Goal: Check status: Check status

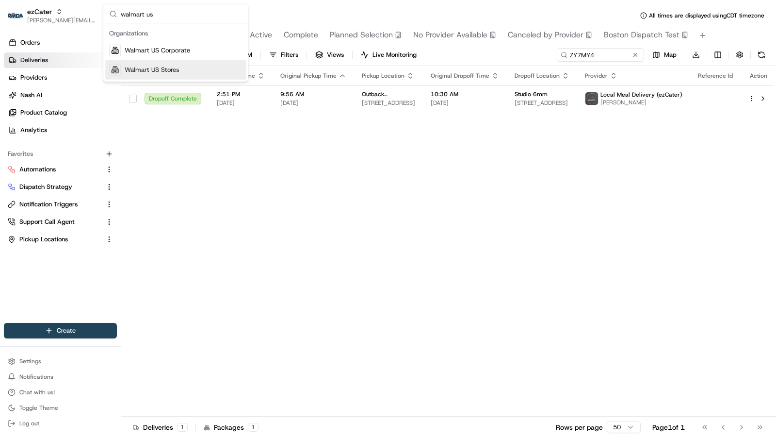
type input "walmart us"
click at [207, 64] on div "Walmart US Stores" at bounding box center [175, 69] width 141 height 19
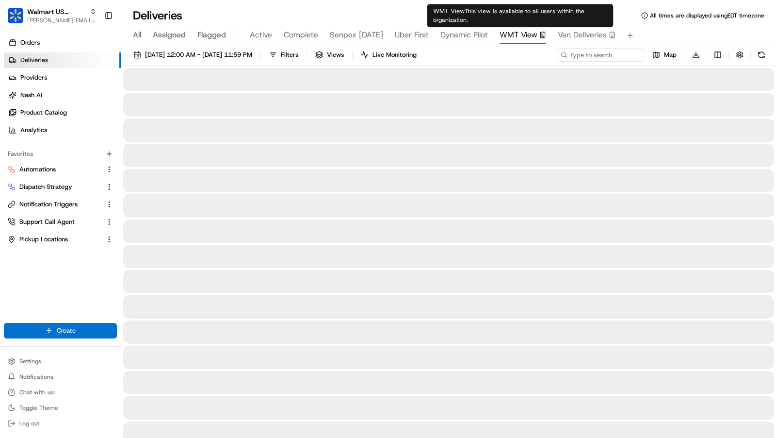
click at [527, 32] on span "WMT View" at bounding box center [519, 35] width 38 height 12
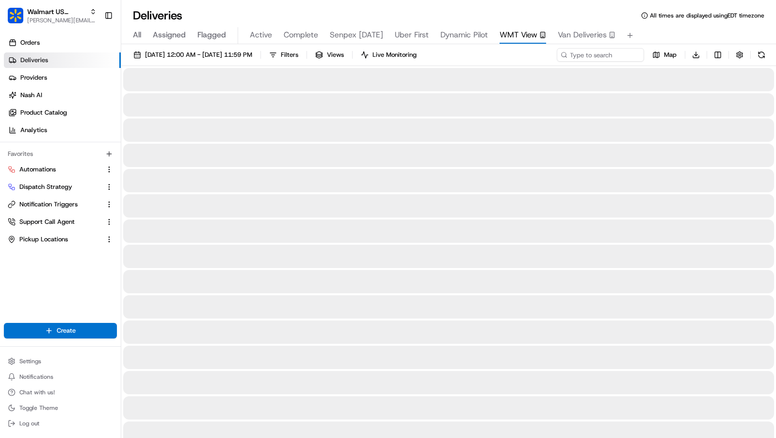
click at [596, 35] on span "Van Deliveries" at bounding box center [582, 35] width 49 height 12
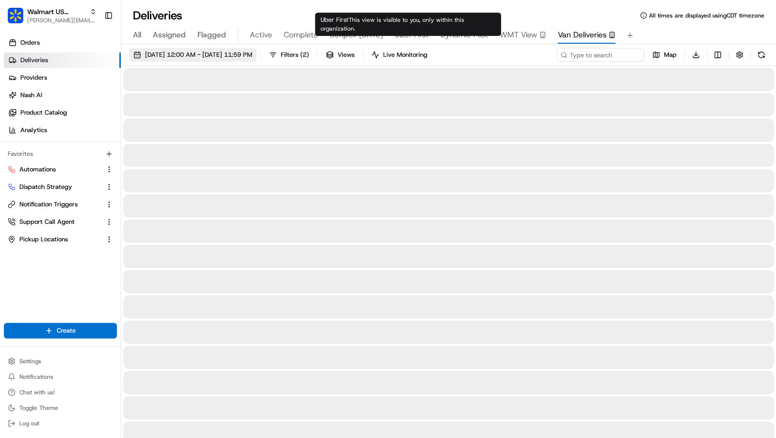
click at [252, 53] on span "[DATE] 12:00 AM - [DATE] 11:59 PM" at bounding box center [198, 54] width 107 height 9
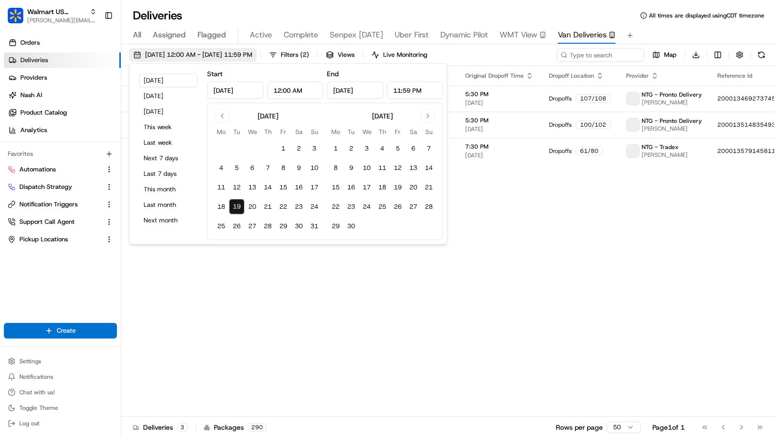
type input "[DATE]"
type input "12:00 AM"
type input "[DATE]"
type input "11:59 PM"
click at [164, 92] on button "[DATE]" at bounding box center [168, 96] width 58 height 14
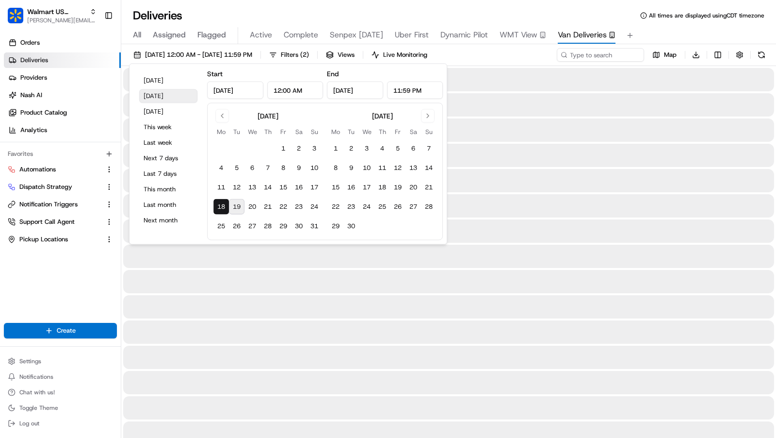
type input "[DATE]"
click at [704, 33] on div "All Assigned Flagged Active Complete Senpex [DATE] Uber First Dynamic Pilot WMT…" at bounding box center [448, 35] width 655 height 17
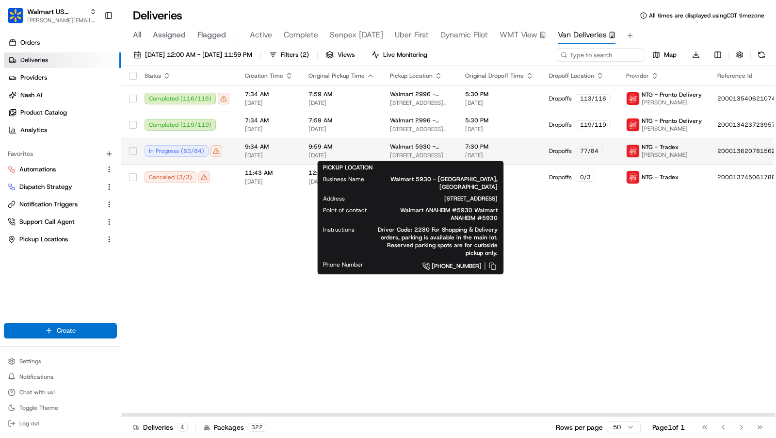
click at [390, 147] on span "Walmart 5930 - [GEOGRAPHIC_DATA], [GEOGRAPHIC_DATA]" at bounding box center [420, 147] width 60 height 8
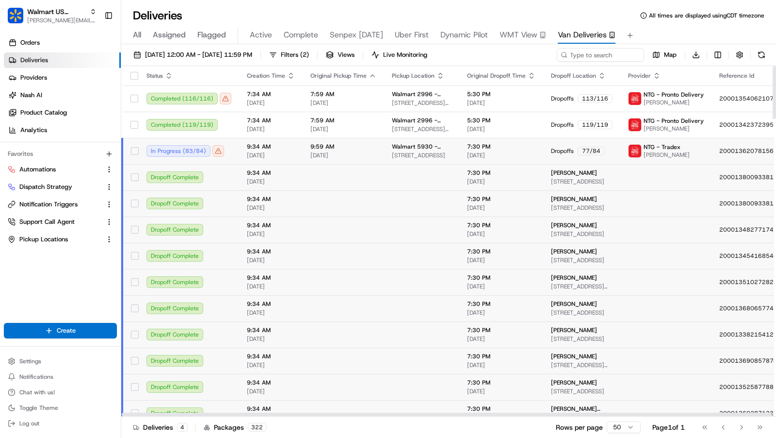
click at [354, 148] on span "9:59 AM" at bounding box center [344, 147] width 66 height 8
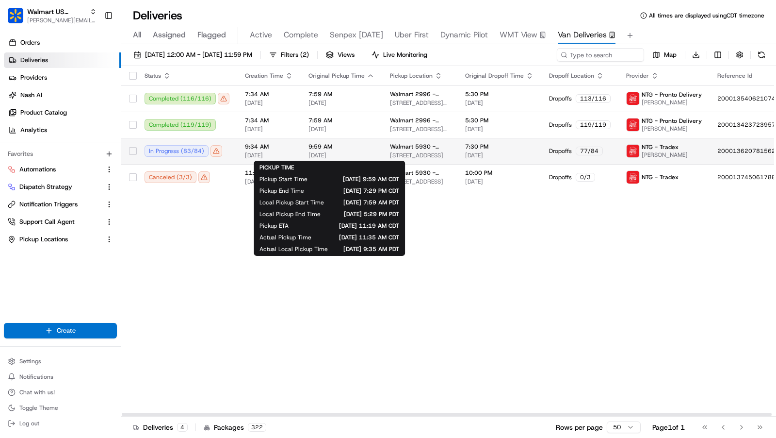
click at [373, 156] on td "9:59 AM [DATE]" at bounding box center [342, 151] width 82 height 26
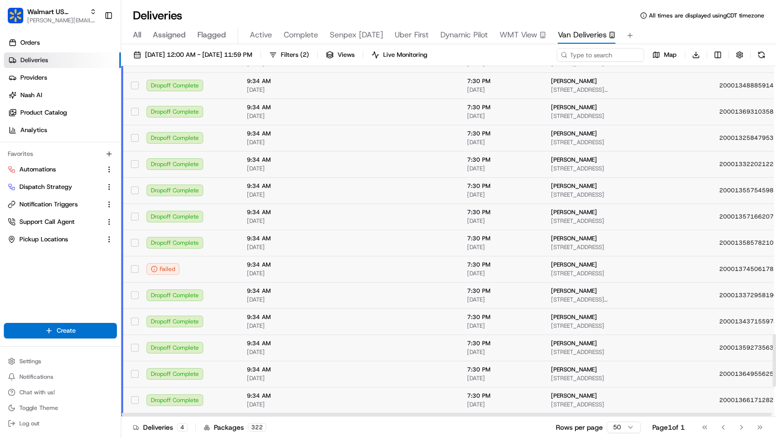
scroll to position [1776, 0]
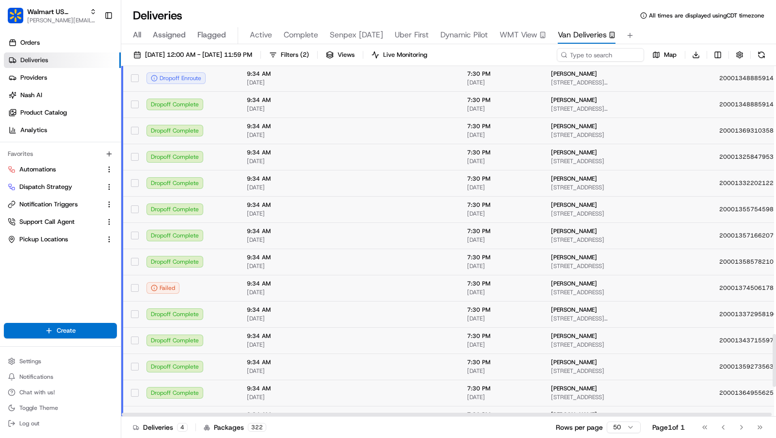
click at [276, 84] on span "[DATE]" at bounding box center [271, 83] width 48 height 8
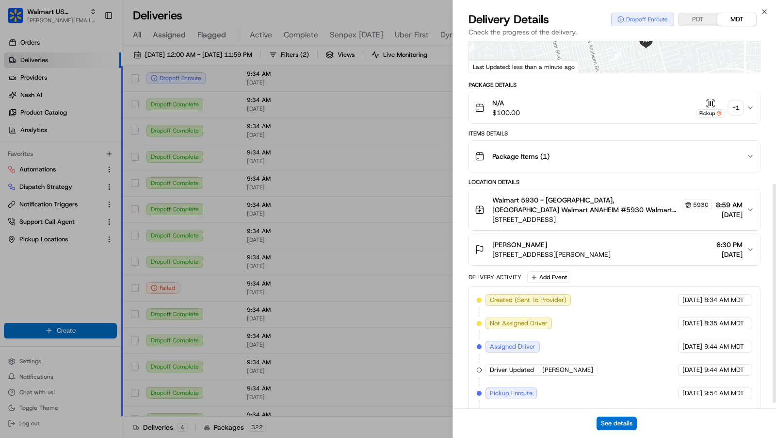
scroll to position [250, 0]
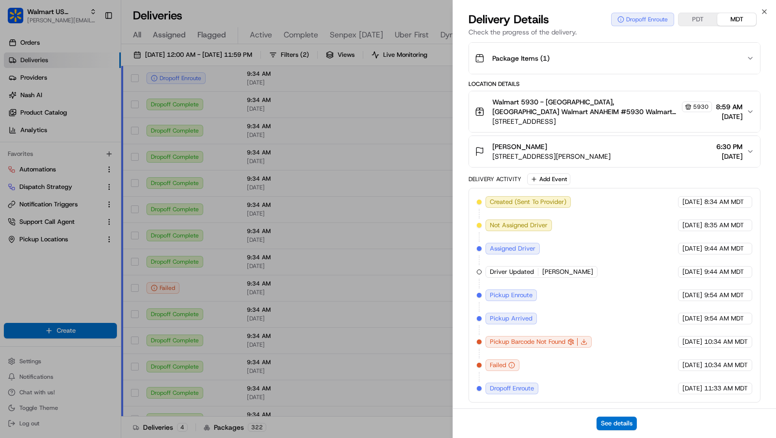
click at [623, 430] on div "See details" at bounding box center [614, 423] width 323 height 30
click at [623, 425] on button "See details" at bounding box center [617, 423] width 40 height 14
click at [764, 11] on icon "button" at bounding box center [765, 12] width 4 height 4
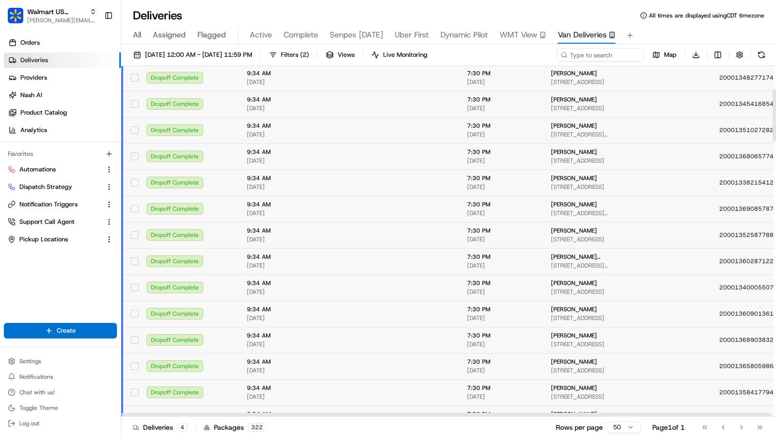
scroll to position [0, 0]
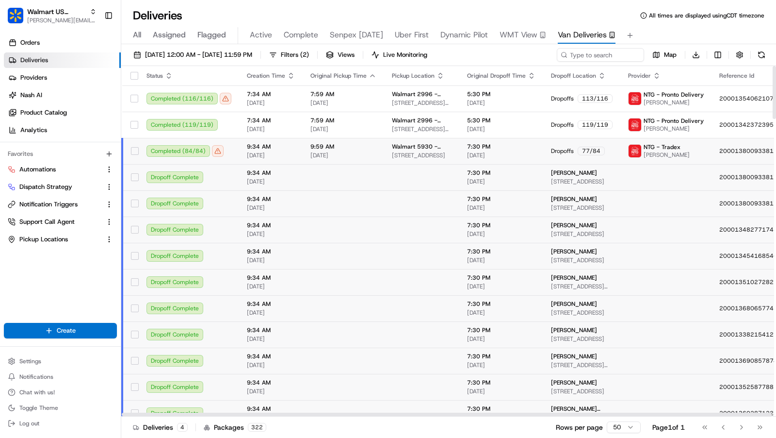
click at [350, 154] on span "[DATE]" at bounding box center [344, 155] width 66 height 8
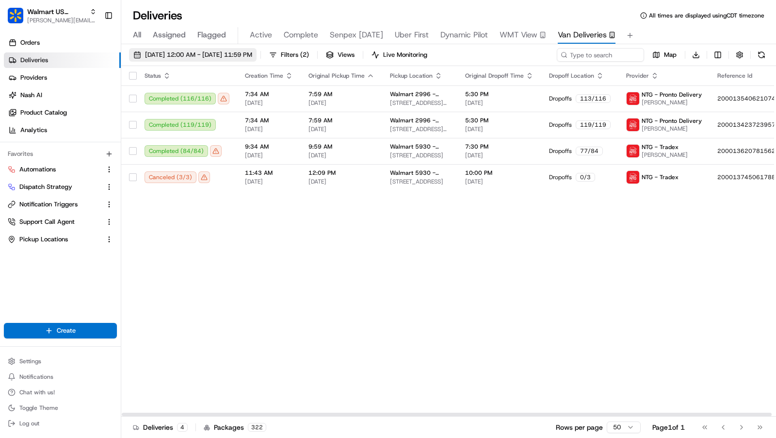
click at [186, 53] on span "[DATE] 12:00 AM - [DATE] 11:59 PM" at bounding box center [198, 54] width 107 height 9
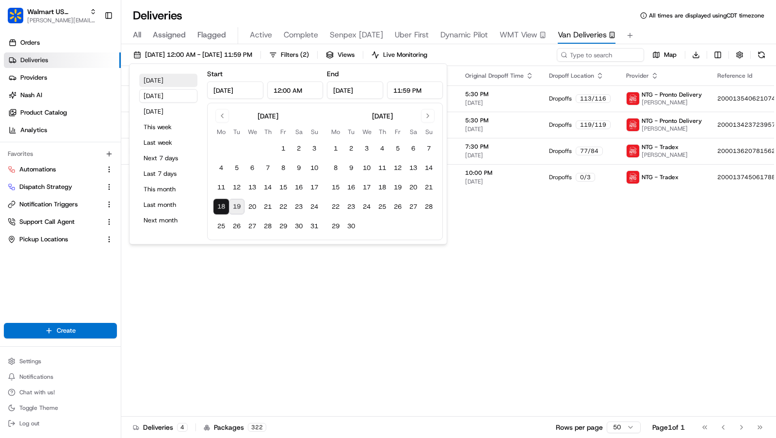
click at [143, 81] on button "[DATE]" at bounding box center [168, 81] width 58 height 14
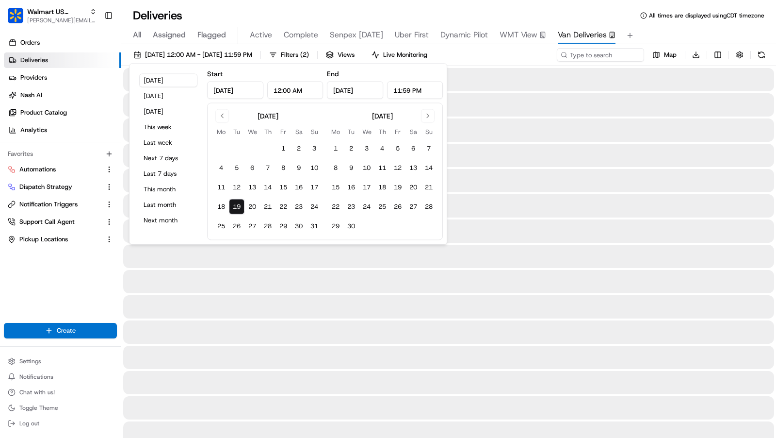
type input "[DATE]"
click at [698, 18] on span "All times are displayed using CDT timezone" at bounding box center [707, 16] width 116 height 8
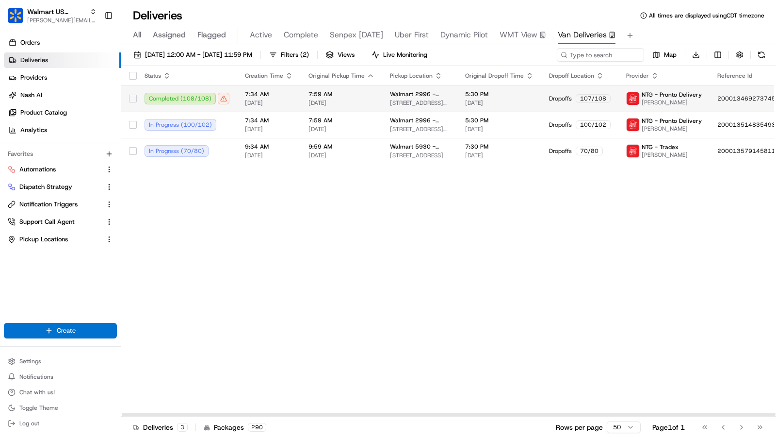
click at [324, 104] on span "[DATE]" at bounding box center [342, 103] width 66 height 8
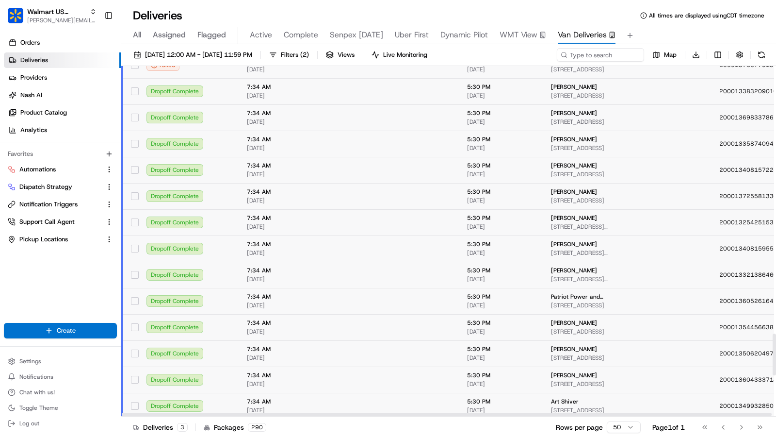
scroll to position [2156, 0]
click at [327, 146] on td at bounding box center [344, 144] width 82 height 26
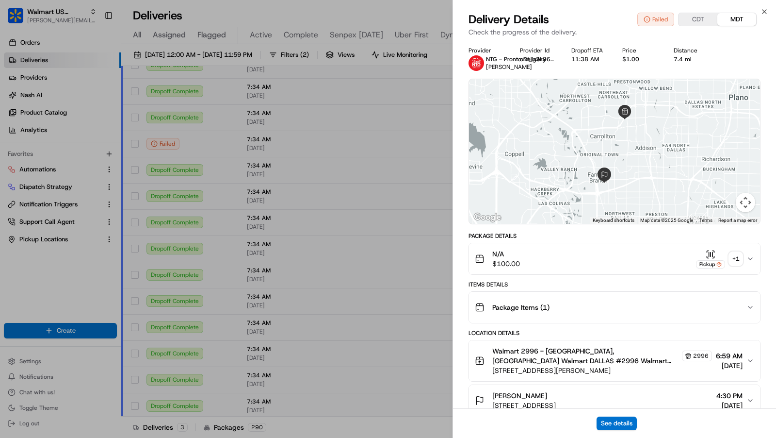
scroll to position [8, 0]
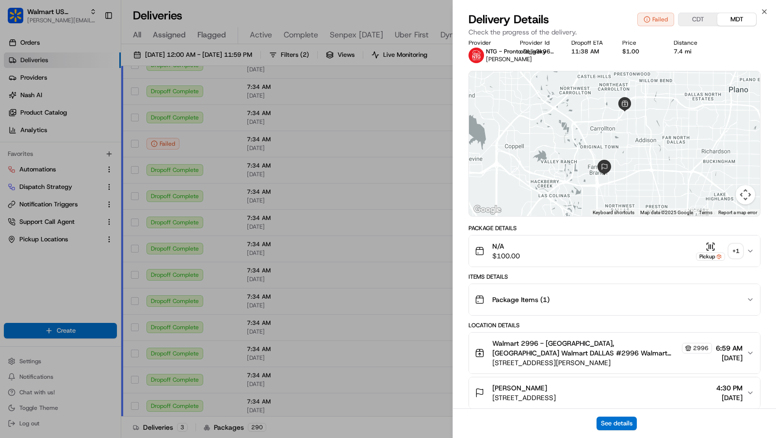
click at [752, 253] on icon "button" at bounding box center [751, 251] width 8 height 8
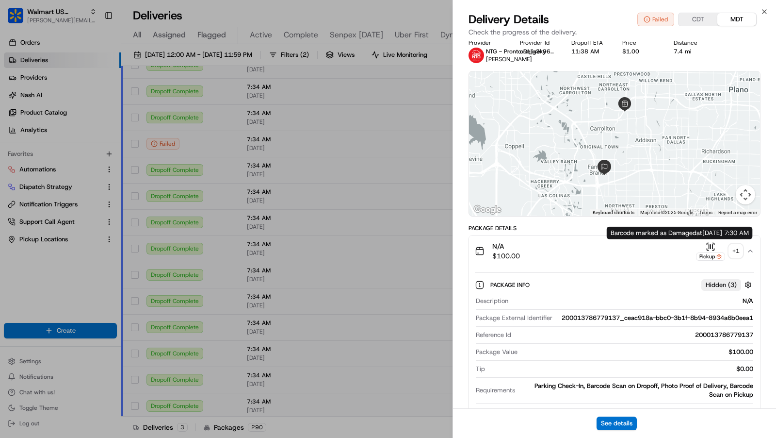
click at [710, 252] on div "Pickup" at bounding box center [710, 256] width 29 height 8
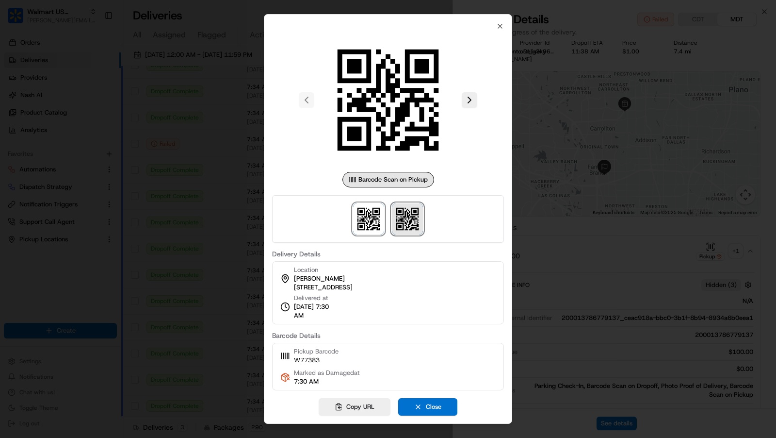
click at [412, 217] on img at bounding box center [407, 218] width 31 height 31
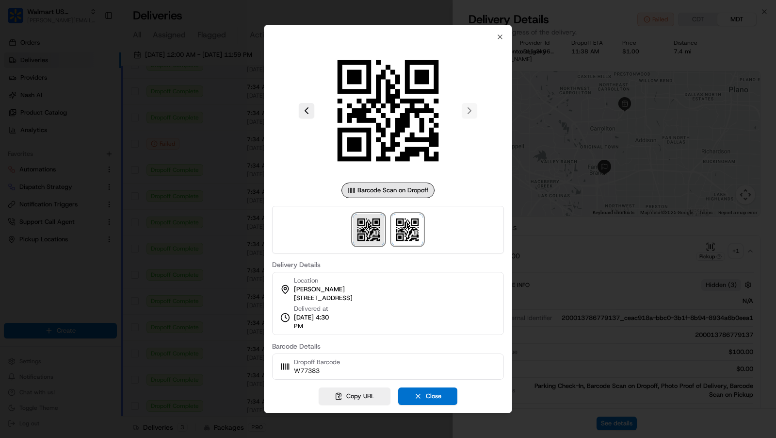
click at [360, 216] on img at bounding box center [368, 229] width 31 height 31
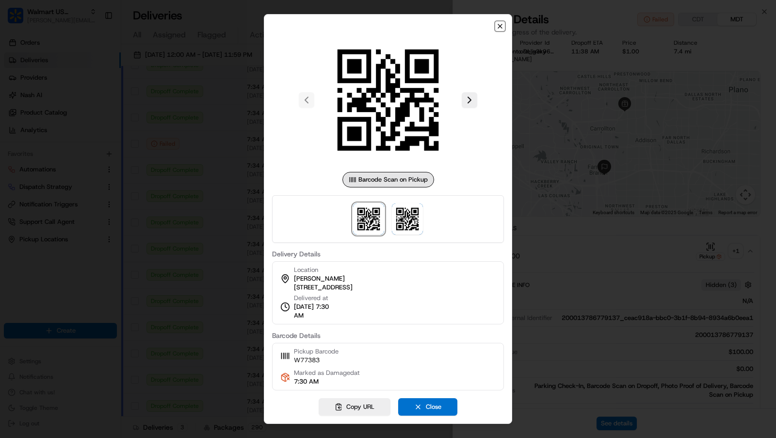
click at [501, 30] on icon "button" at bounding box center [500, 26] width 8 height 8
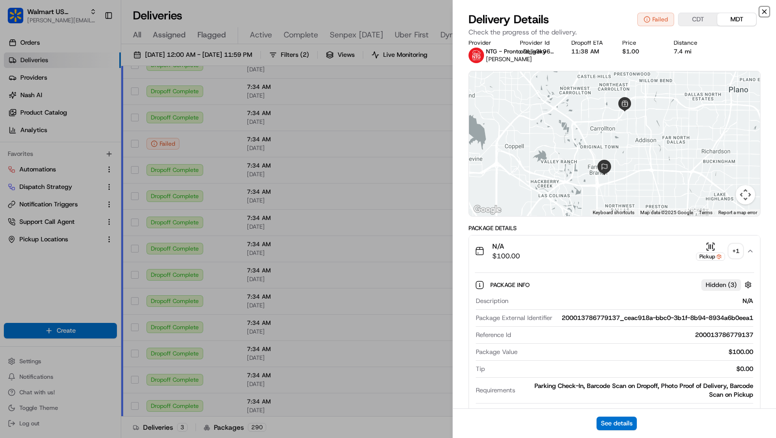
click at [765, 10] on icon "button" at bounding box center [765, 12] width 8 height 8
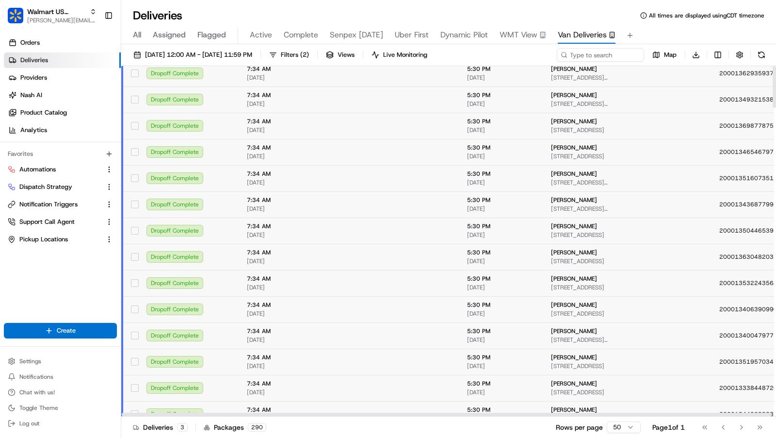
scroll to position [0, 0]
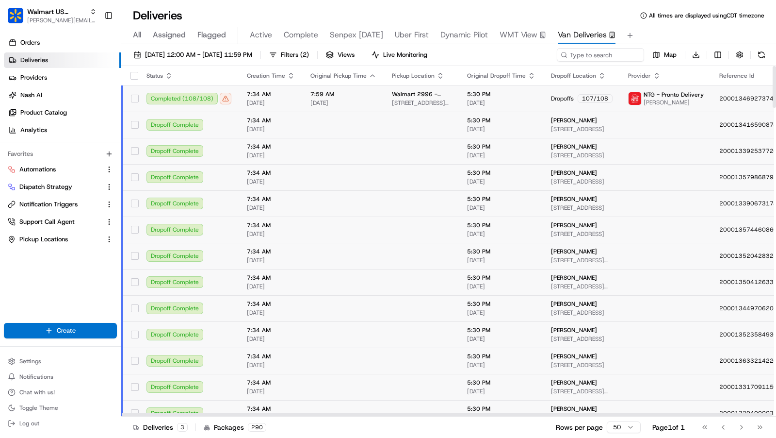
click at [720, 101] on button "200013469273745" at bounding box center [755, 99] width 71 height 8
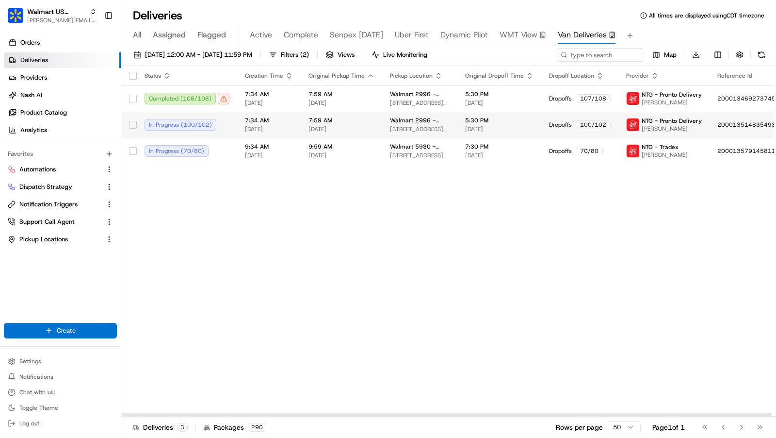
click at [481, 118] on span "5:30 PM" at bounding box center [499, 120] width 68 height 8
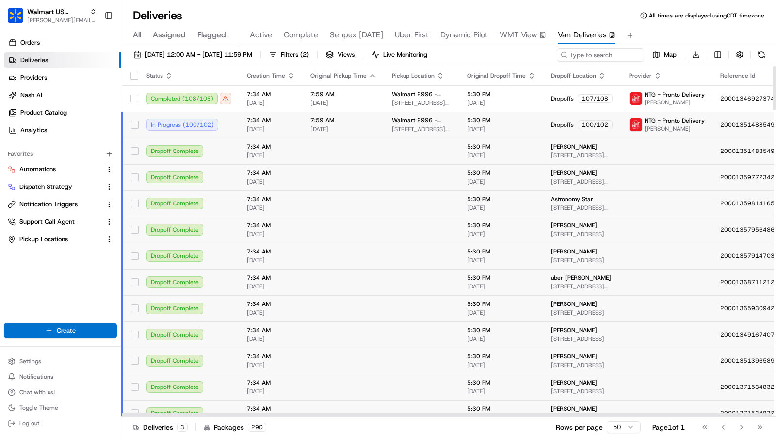
click at [523, 129] on td "5:30 PM [DATE]" at bounding box center [502, 125] width 84 height 26
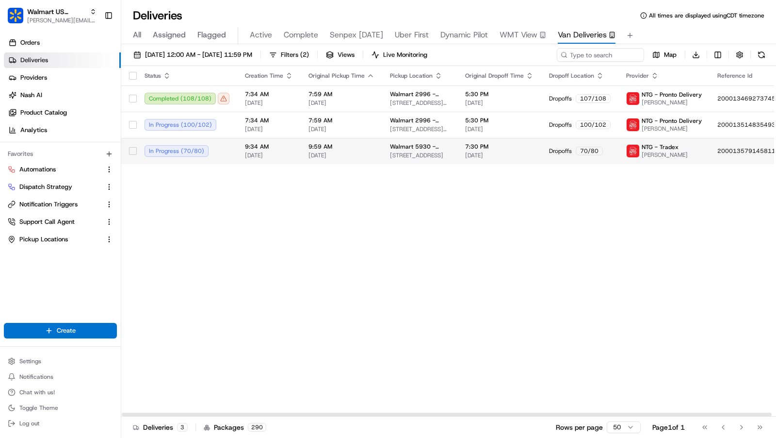
click at [526, 152] on td "7:30 PM [DATE]" at bounding box center [500, 151] width 84 height 26
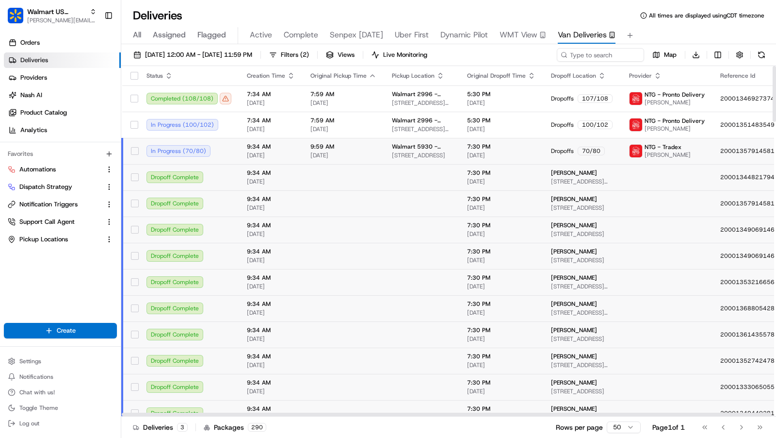
click at [526, 152] on td "7:30 PM [DATE]" at bounding box center [502, 151] width 84 height 26
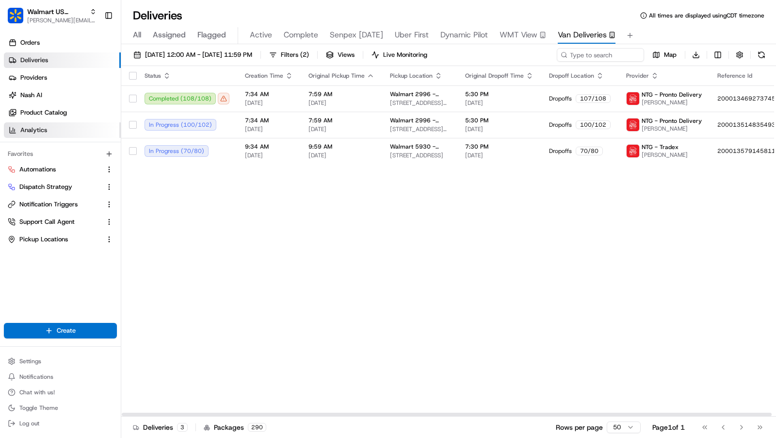
click at [71, 126] on link "Analytics" at bounding box center [62, 130] width 117 height 16
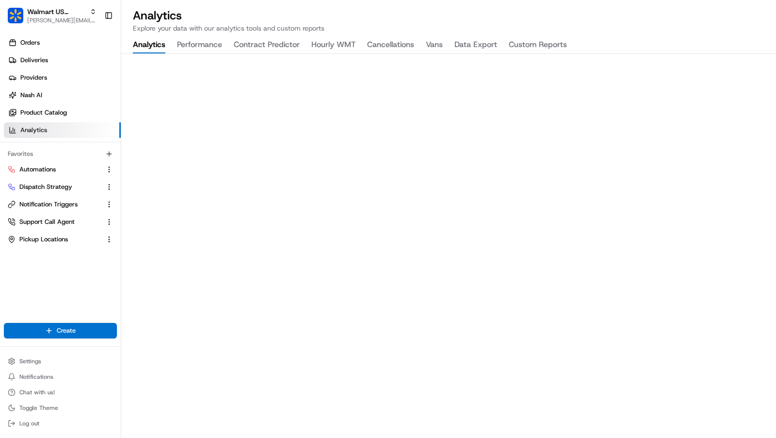
click at [431, 47] on button "Vans" at bounding box center [434, 45] width 17 height 17
